Goal: Task Accomplishment & Management: Manage account settings

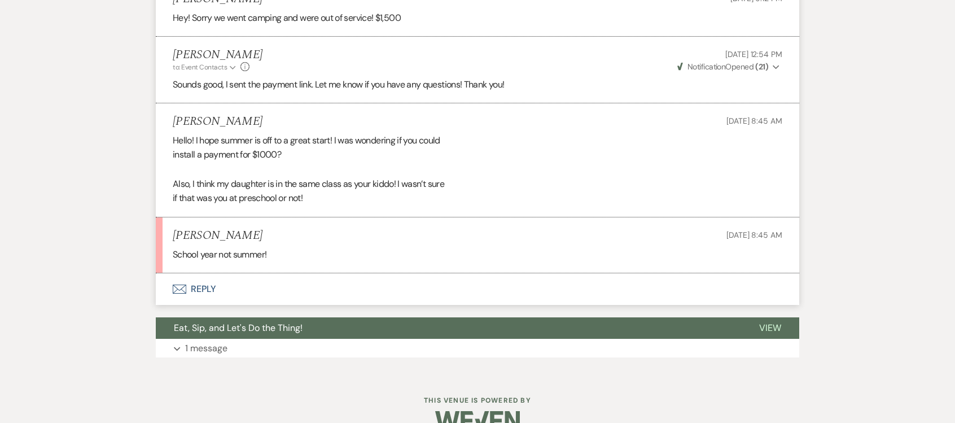
scroll to position [1282, 0]
click at [210, 276] on button "Envelope Reply" at bounding box center [477, 289] width 643 height 32
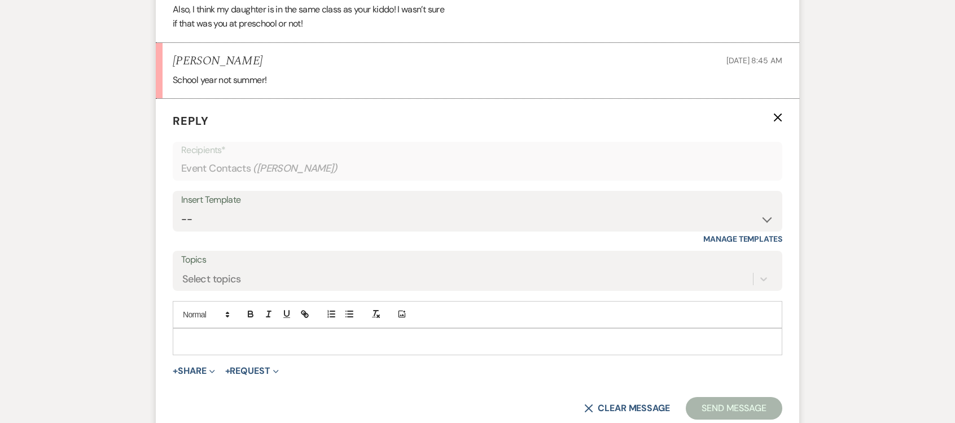
scroll to position [1508, 0]
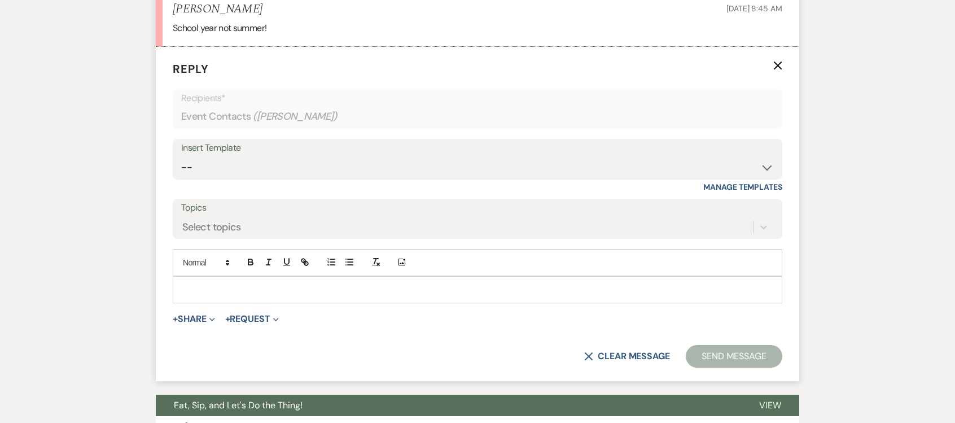
click at [277, 283] on p at bounding box center [478, 289] width 592 height 12
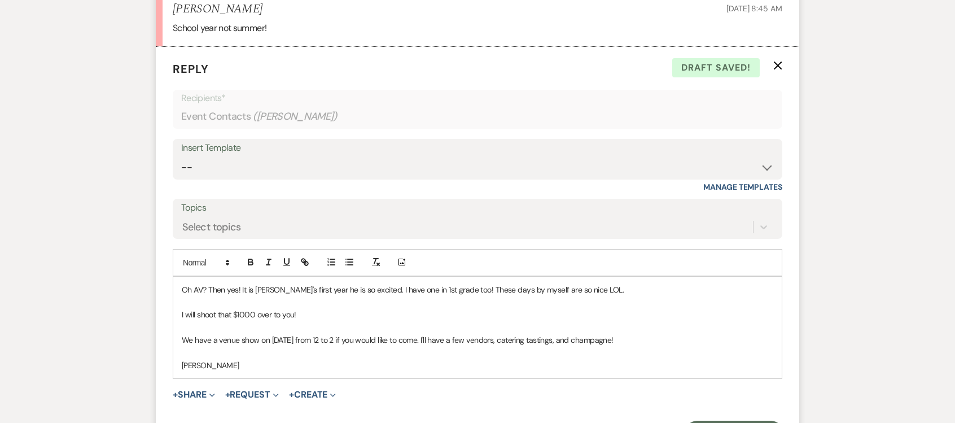
scroll to position [1621, 0]
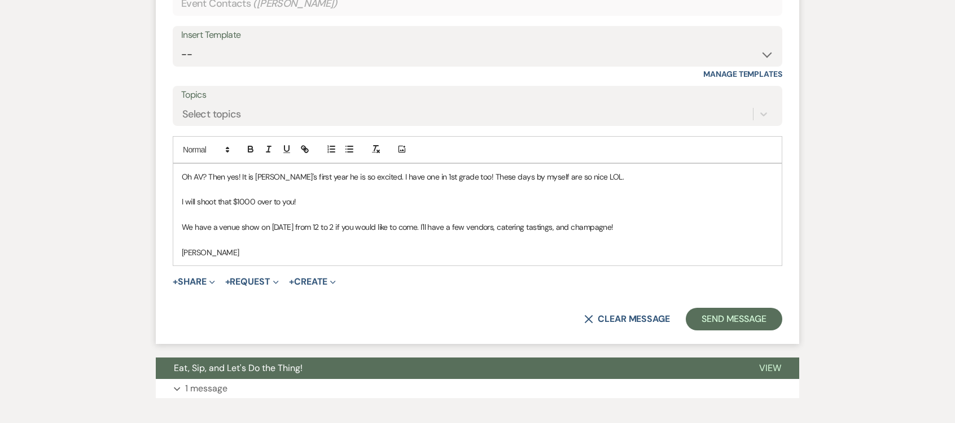
click at [256, 170] on p "Oh AV? Then yes! It is [PERSON_NAME]'s first year he is so excited. I have one …" at bounding box center [478, 176] width 592 height 12
click at [734, 308] on button "Send Message" at bounding box center [734, 319] width 97 height 23
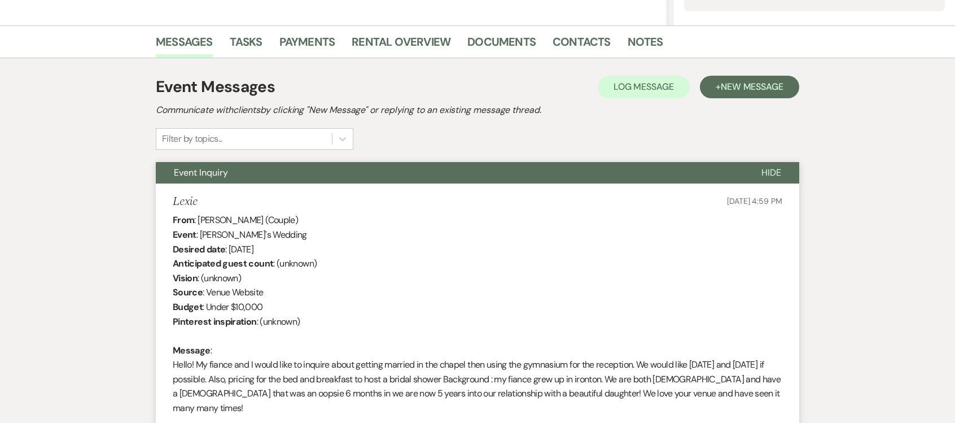
scroll to position [89, 0]
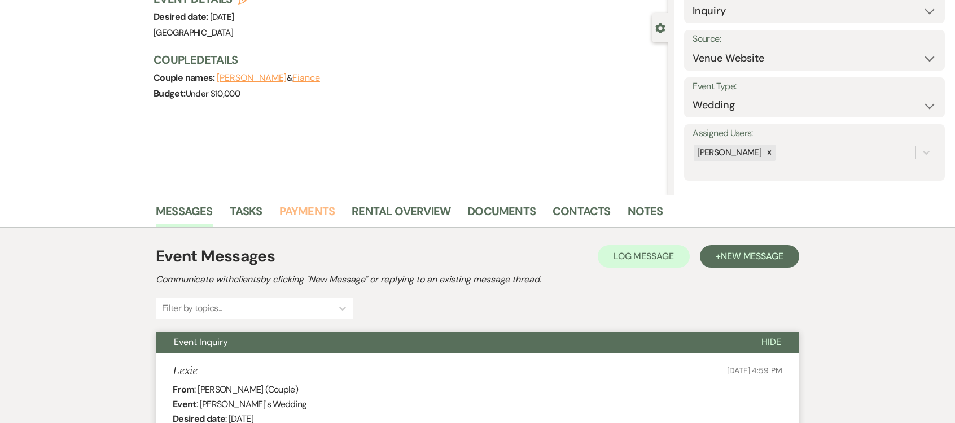
drag, startPoint x: 317, startPoint y: 212, endPoint x: 325, endPoint y: 220, distance: 11.2
click at [317, 212] on link "Payments" at bounding box center [307, 214] width 56 height 25
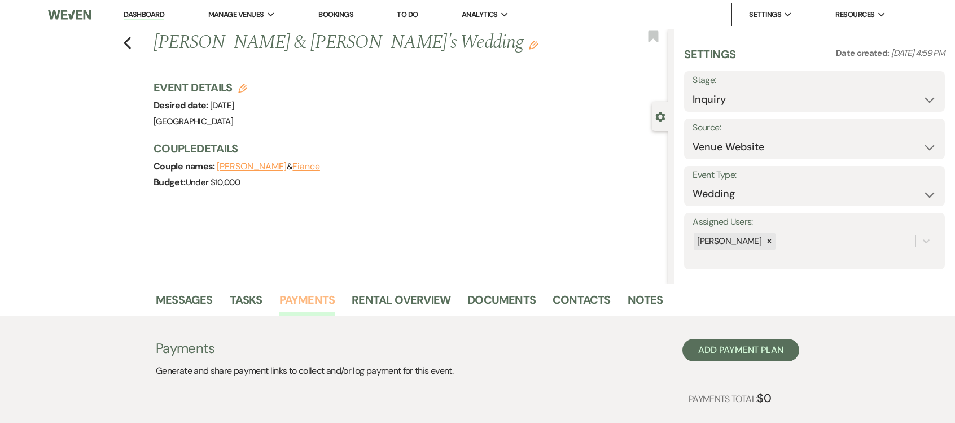
scroll to position [68, 0]
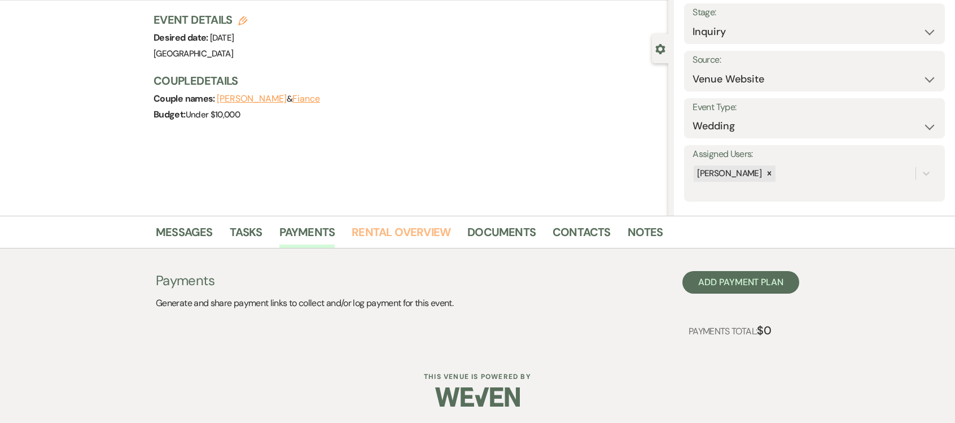
click at [391, 226] on link "Rental Overview" at bounding box center [401, 235] width 99 height 25
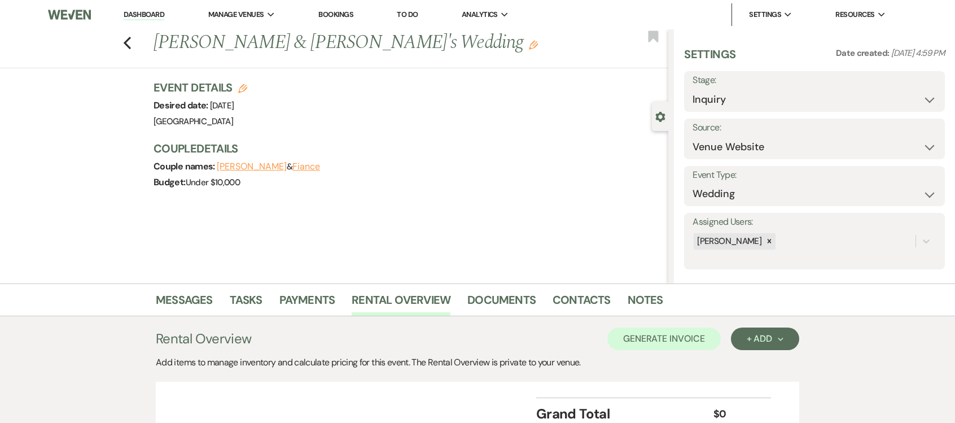
click at [145, 16] on link "Dashboard" at bounding box center [144, 15] width 41 height 11
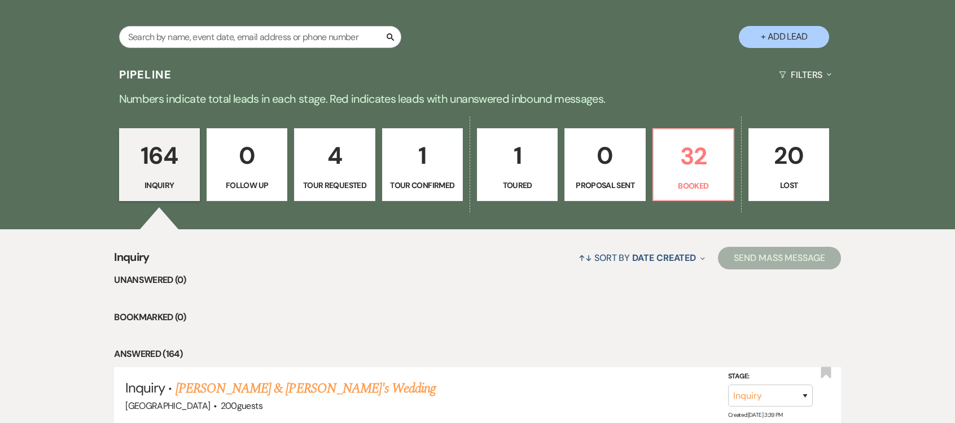
scroll to position [707, 0]
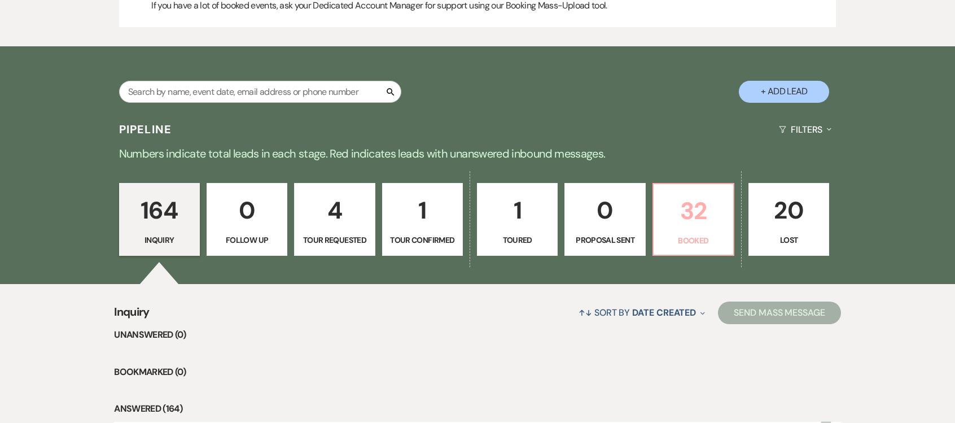
click at [685, 212] on p "32" at bounding box center [693, 211] width 66 height 38
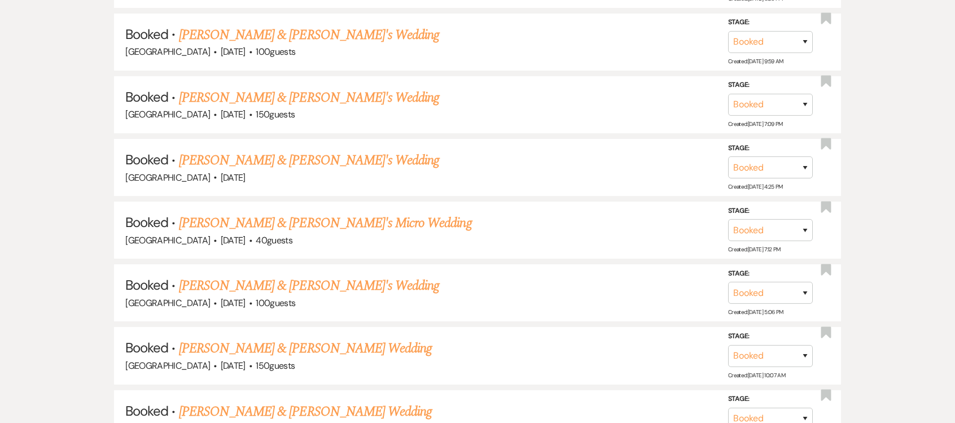
scroll to position [1610, 0]
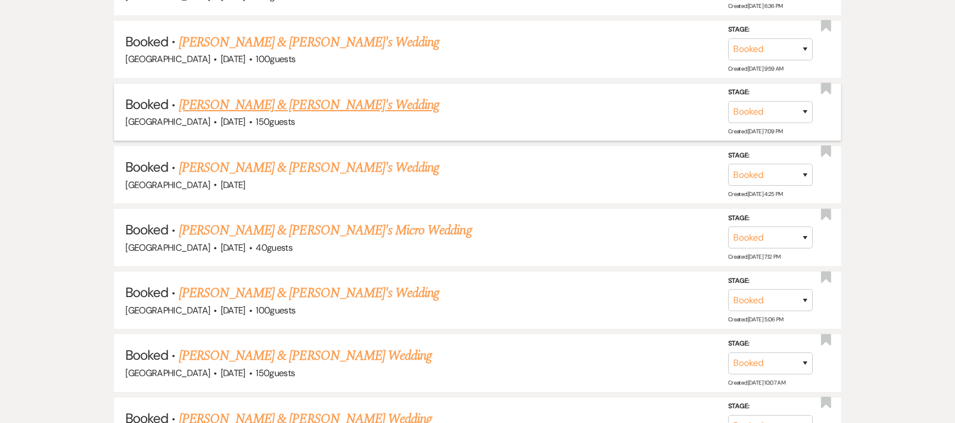
click at [293, 115] on div "[GEOGRAPHIC_DATA] · [DATE] · 150 guests" at bounding box center [477, 122] width 704 height 15
click at [286, 96] on link "[PERSON_NAME] & [PERSON_NAME]'s Wedding" at bounding box center [309, 105] width 261 height 20
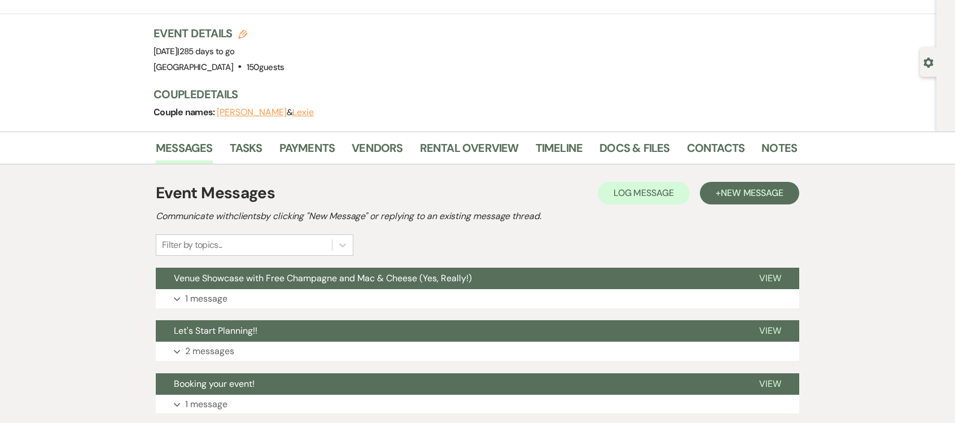
scroll to position [113, 0]
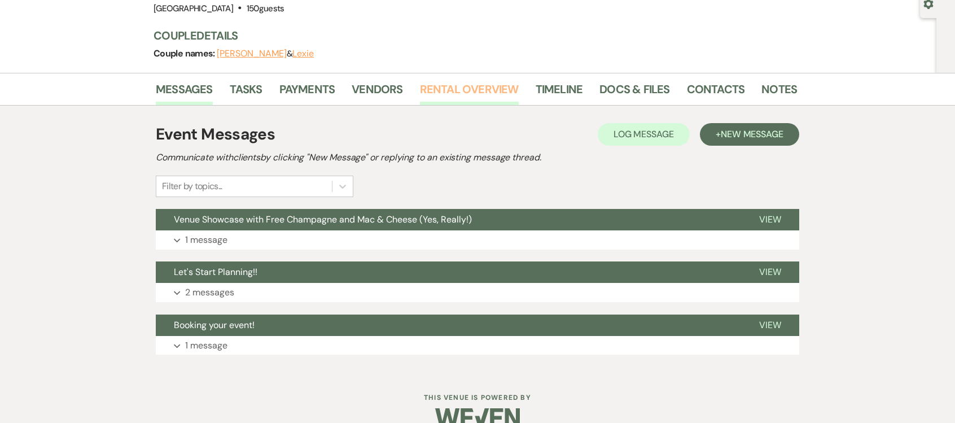
click at [449, 97] on link "Rental Overview" at bounding box center [469, 92] width 99 height 25
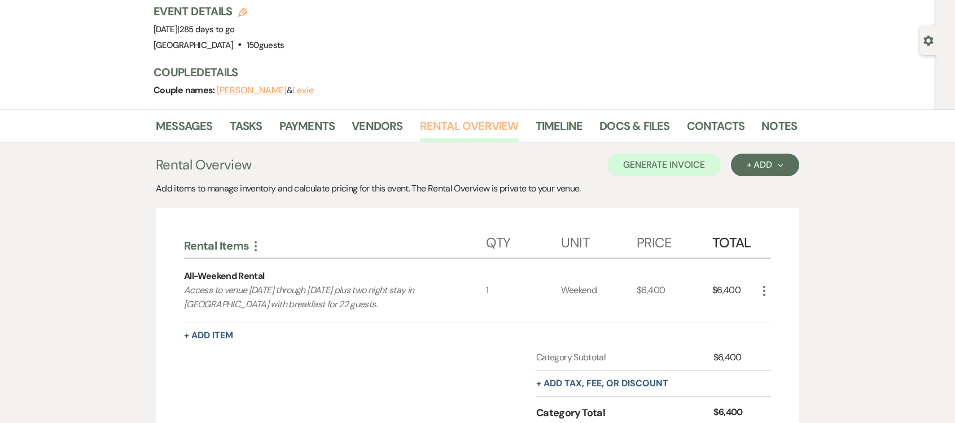
scroll to position [169, 0]
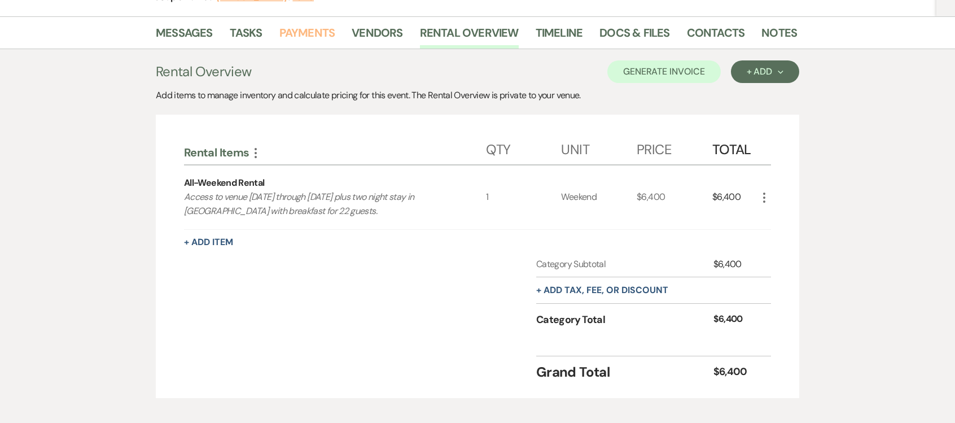
click at [300, 29] on link "Payments" at bounding box center [307, 36] width 56 height 25
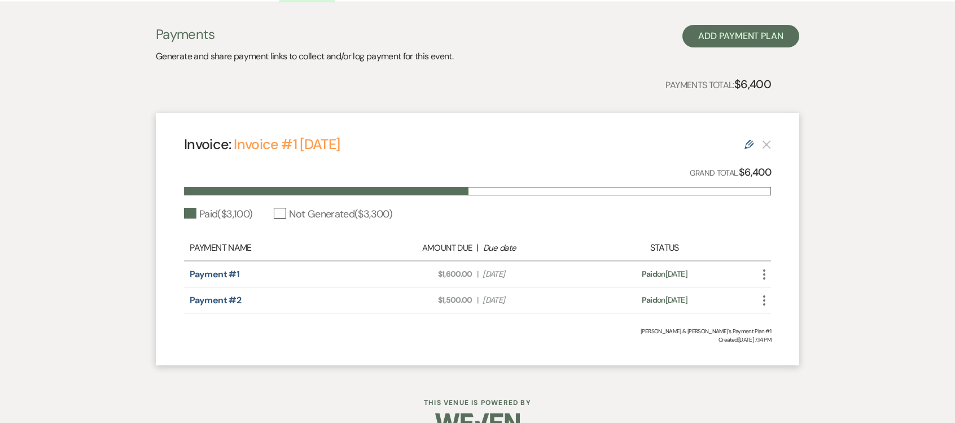
scroll to position [242, 0]
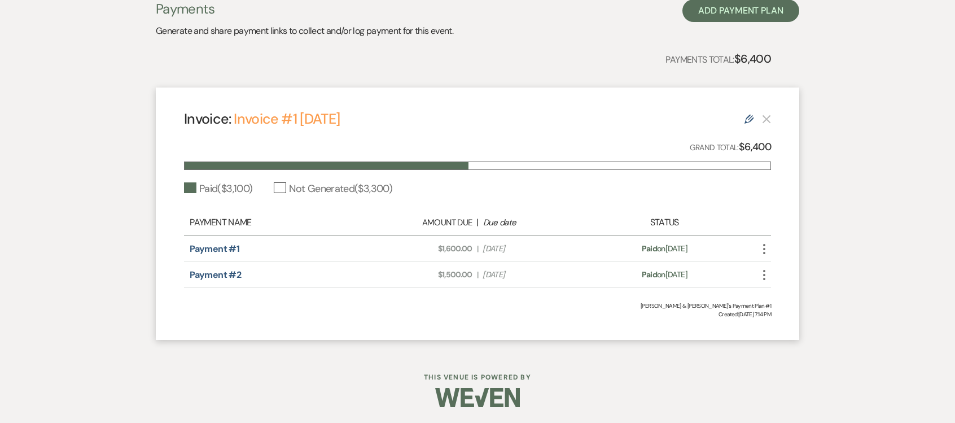
click at [747, 121] on icon "Edit" at bounding box center [748, 119] width 9 height 9
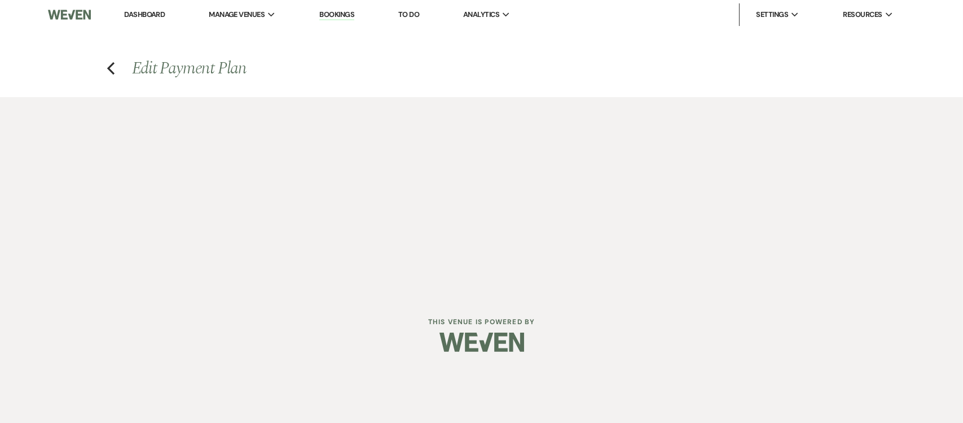
select select "23744"
select select "1"
select select "true"
select select "1"
select select "true"
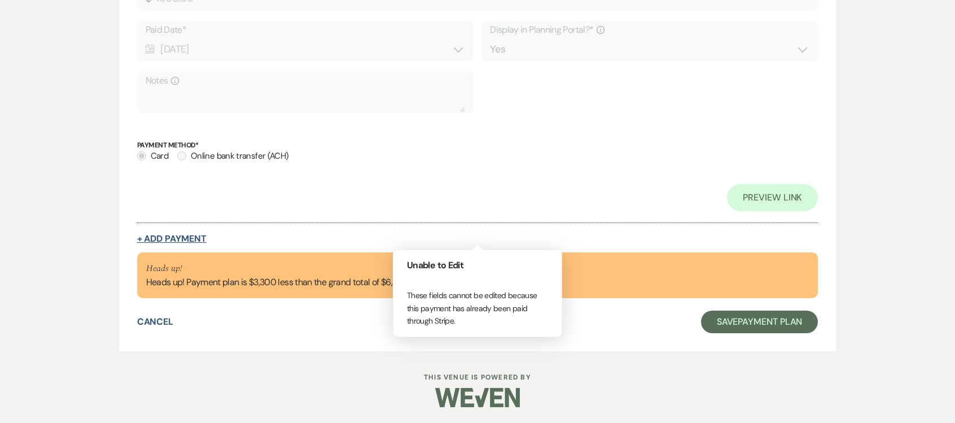
click at [177, 237] on button "+ Add Payment" at bounding box center [171, 238] width 69 height 9
select select "2"
select select "flat"
select select "true"
select select "client"
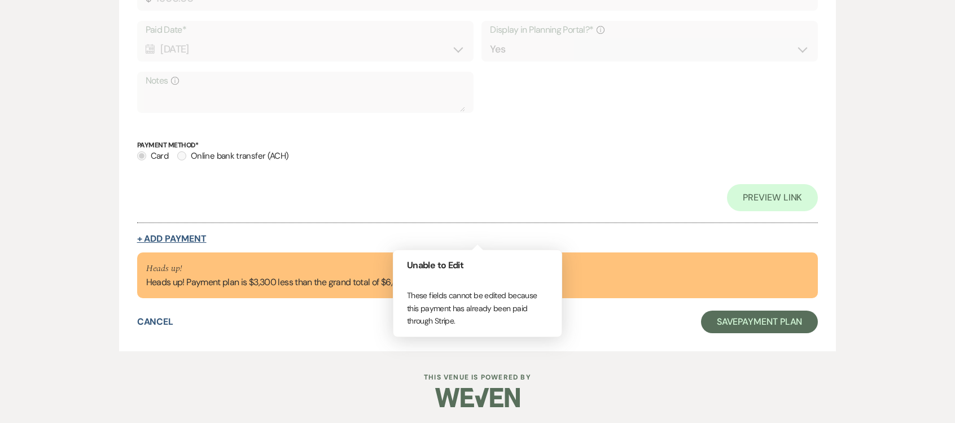
select select "weeks"
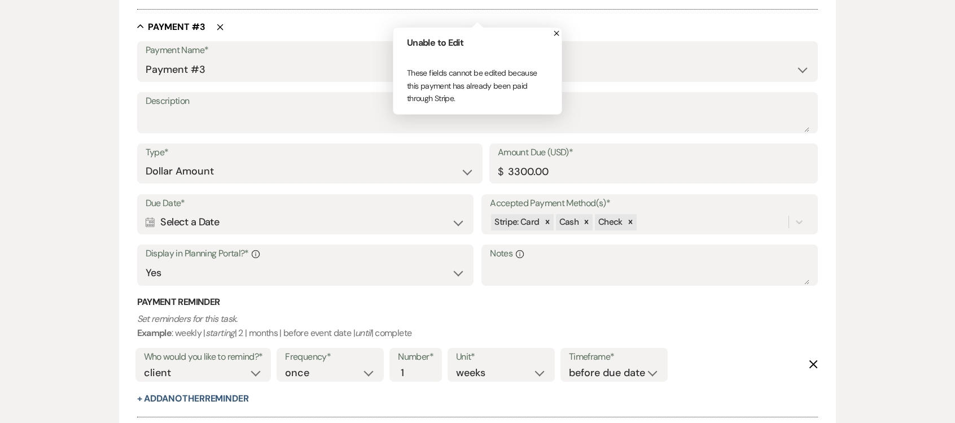
scroll to position [925, 0]
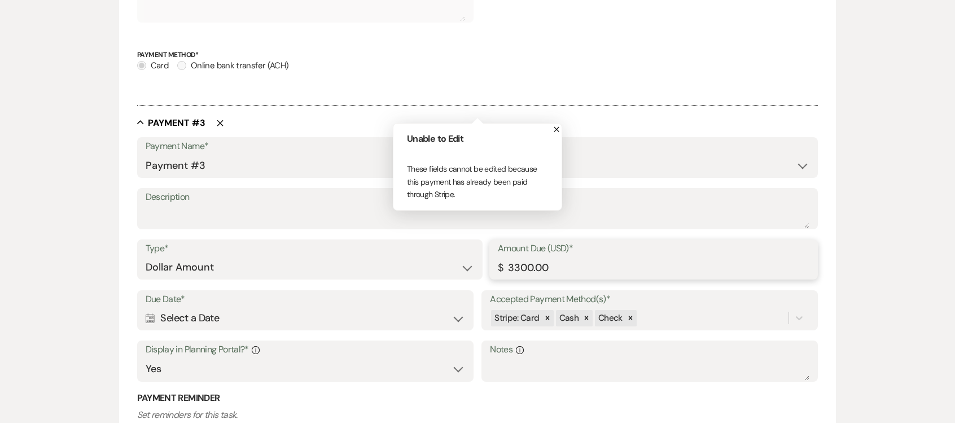
drag, startPoint x: 649, startPoint y: 264, endPoint x: 417, endPoint y: 264, distance: 232.0
click at [417, 264] on div "Type* Dollar Amount Percentage of Grand Total Amount Due (USD)* $ 3300.00" at bounding box center [477, 264] width 681 height 51
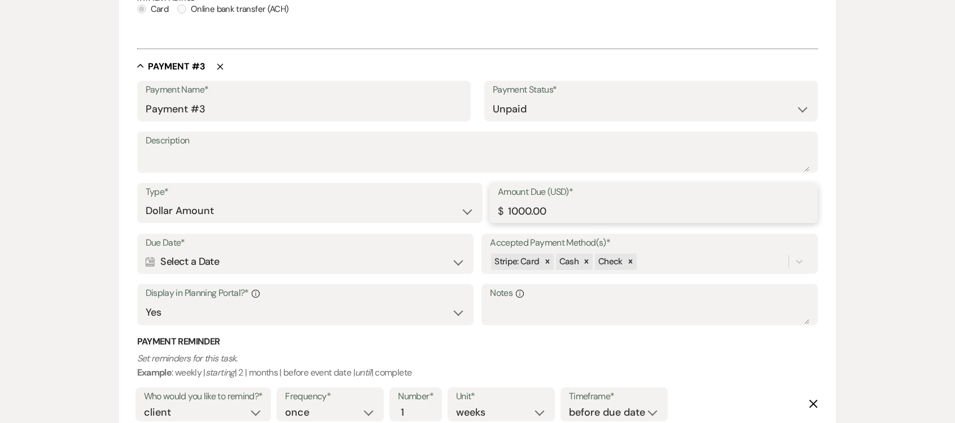
scroll to position [1037, 0]
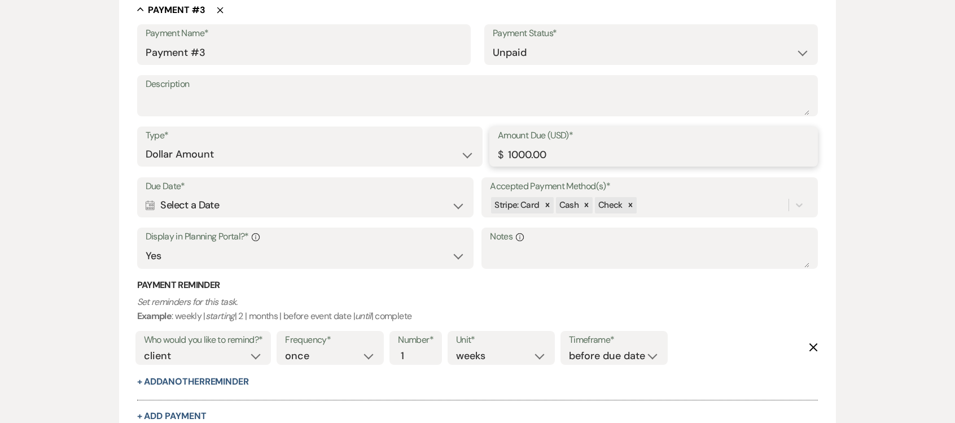
type input "1000.00"
click at [406, 209] on div "Calendar Select a Date Expand" at bounding box center [305, 205] width 319 height 22
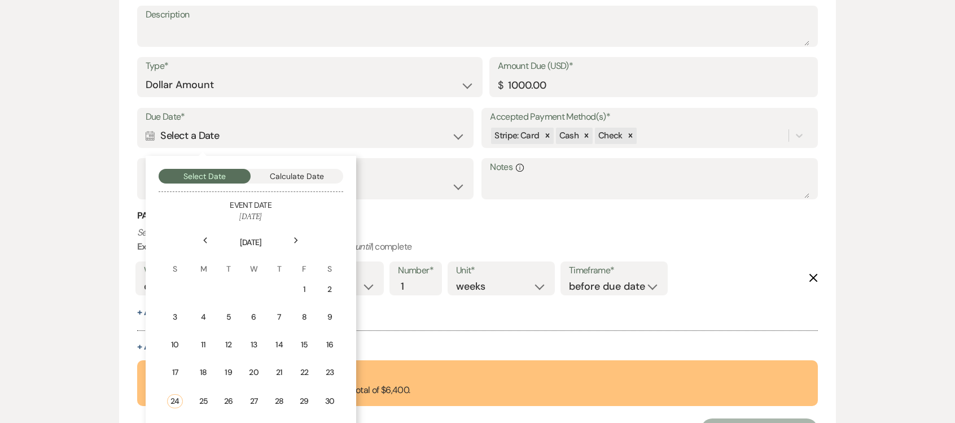
scroll to position [1207, 0]
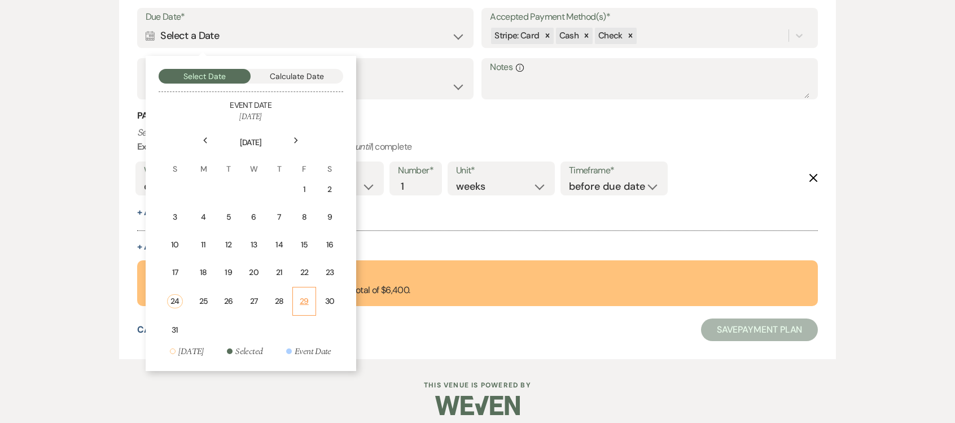
click at [307, 299] on div "29" at bounding box center [304, 301] width 9 height 12
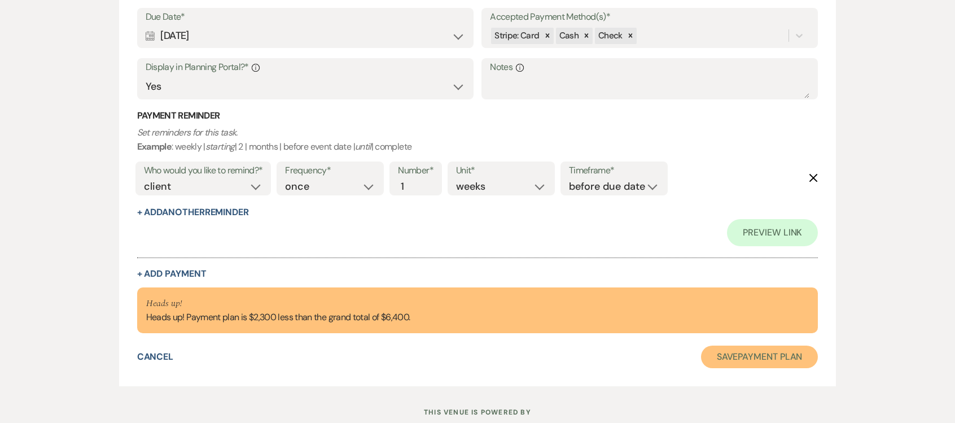
click at [722, 349] on button "Save Payment Plan" at bounding box center [759, 356] width 117 height 23
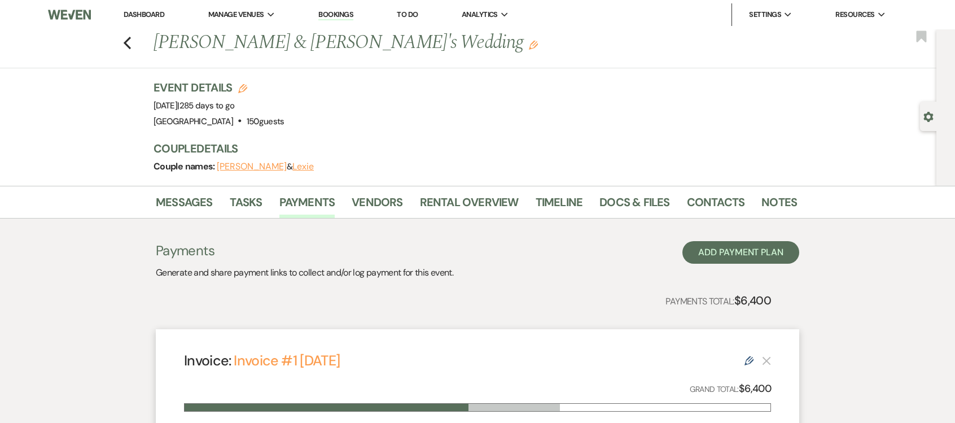
click at [135, 43] on div "Previous [PERSON_NAME] & [PERSON_NAME]'s Wedding Edit Bookmark" at bounding box center [465, 48] width 942 height 39
click at [131, 47] on icon "Previous" at bounding box center [127, 43] width 8 height 14
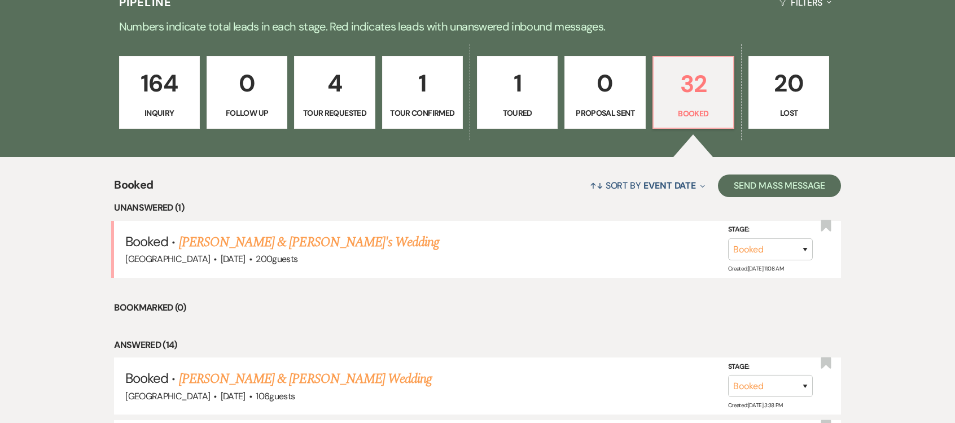
scroll to position [876, 0]
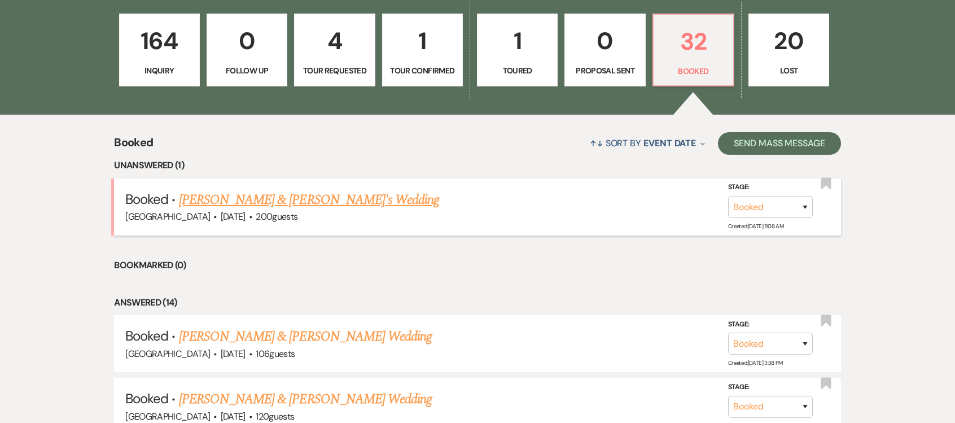
click at [278, 198] on link "[PERSON_NAME] & [PERSON_NAME]'s Wedding" at bounding box center [309, 200] width 261 height 20
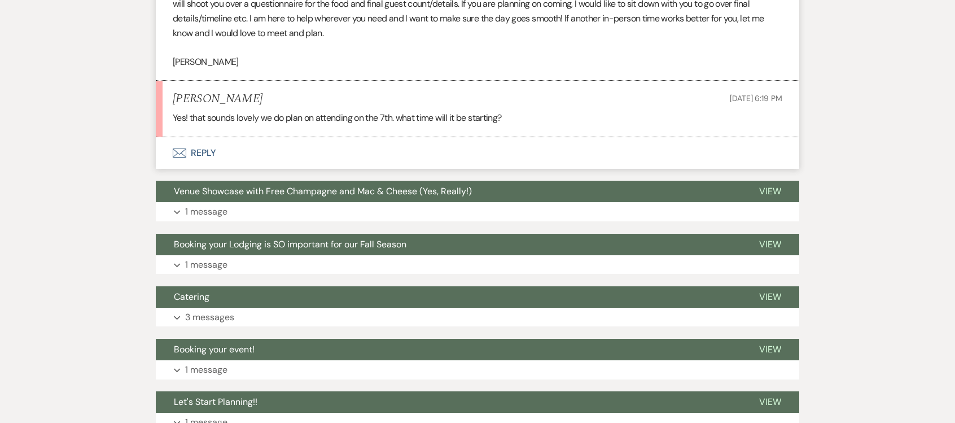
scroll to position [564, 0]
click at [265, 153] on button "Envelope Reply" at bounding box center [477, 153] width 643 height 32
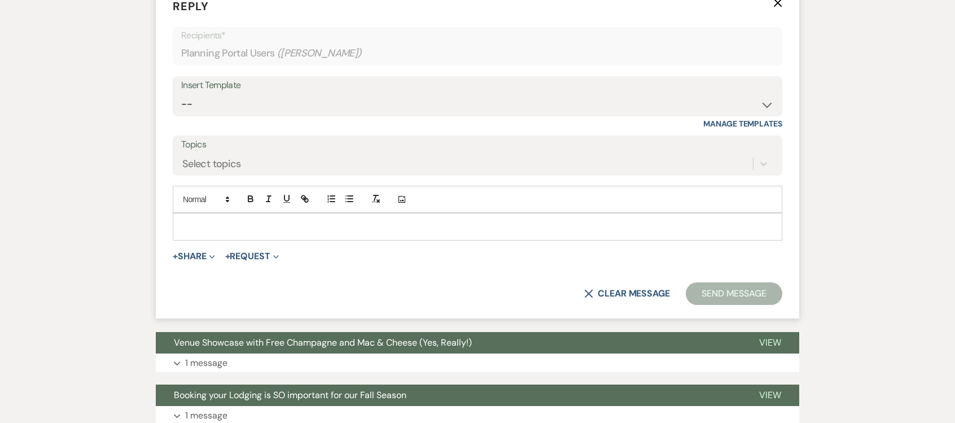
scroll to position [734, 0]
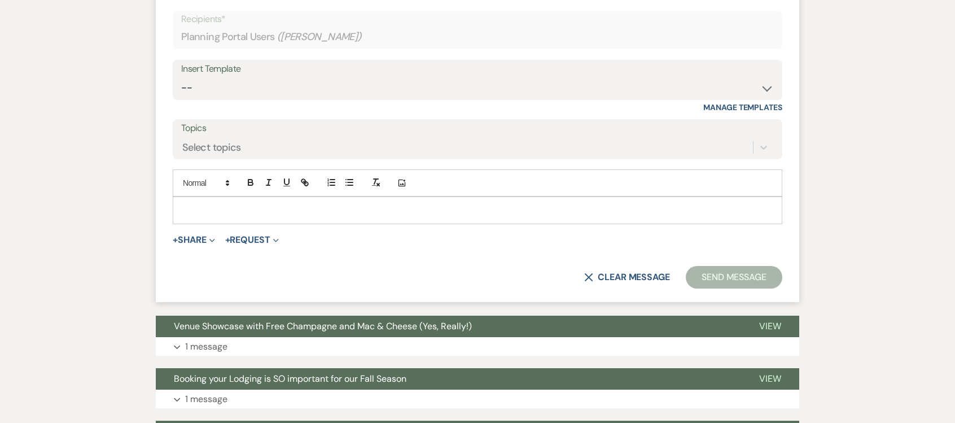
click at [384, 208] on p at bounding box center [478, 210] width 592 height 12
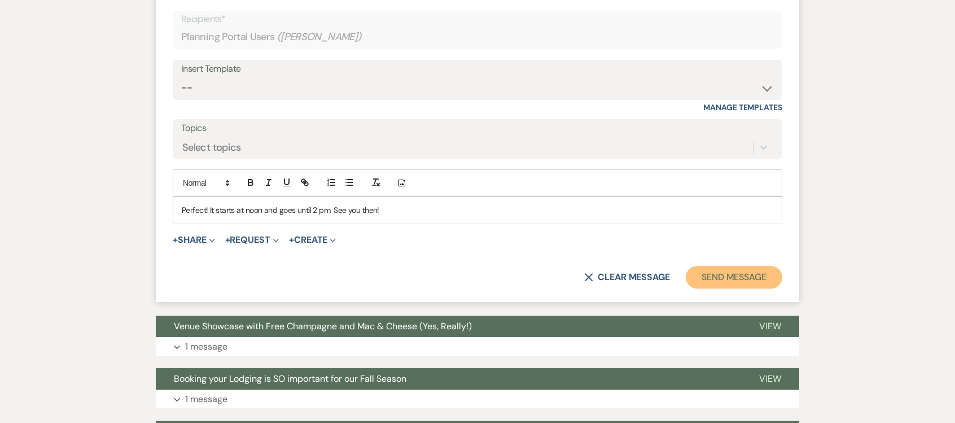
click at [713, 269] on button "Send Message" at bounding box center [734, 277] width 97 height 23
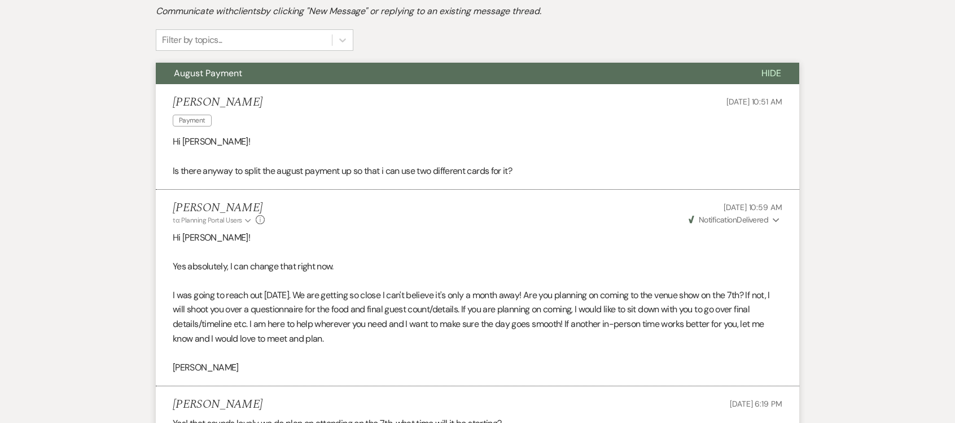
scroll to position [0, 0]
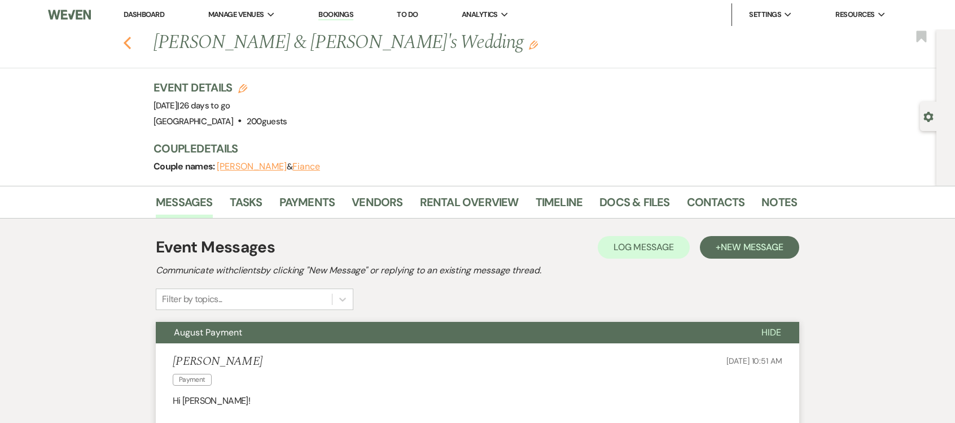
click at [128, 36] on icon "Previous" at bounding box center [127, 43] width 8 height 14
